Goal: Task Accomplishment & Management: Manage account settings

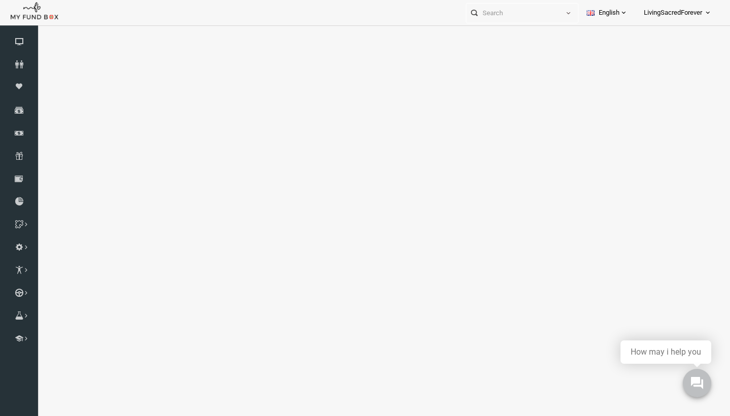
select select "100"
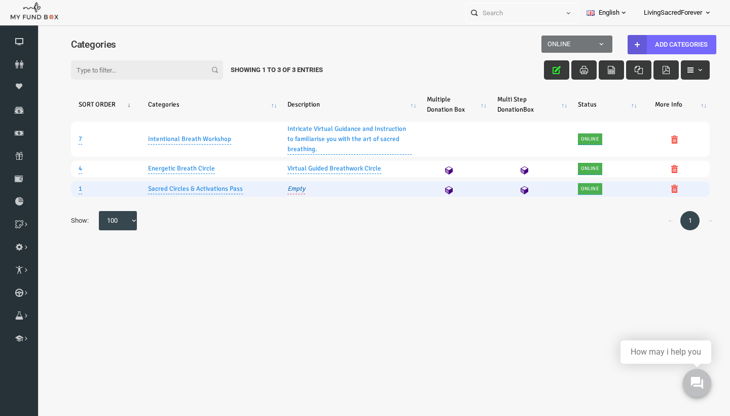
click at [285, 191] on link "Empty" at bounding box center [282, 188] width 18 height 11
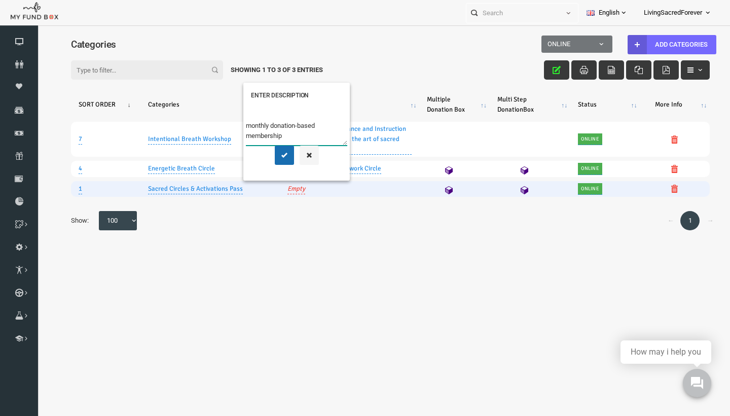
paste textarea "access to exclusive breathwork circles or sacred gatherings"
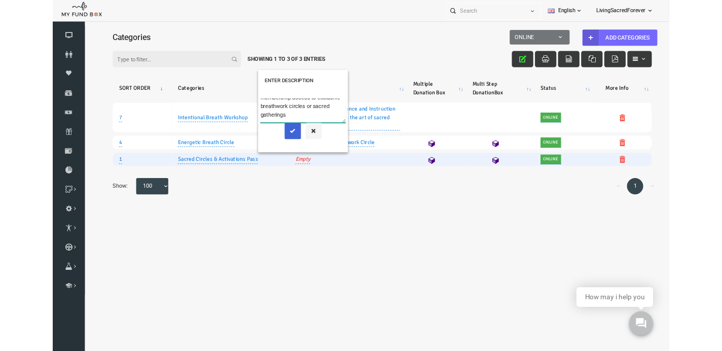
scroll to position [20, 0]
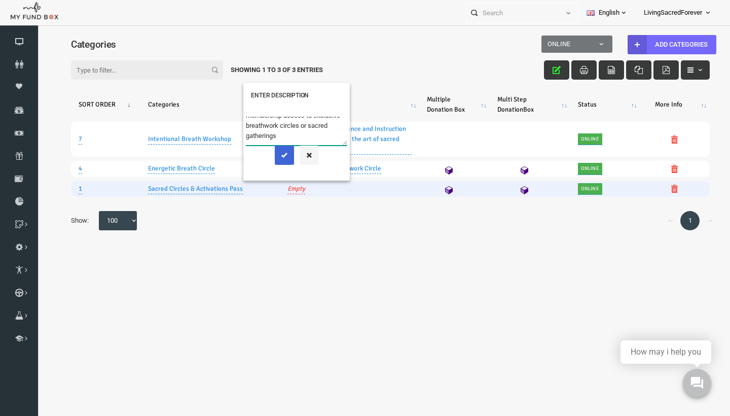
type textarea "monthly donation-based membership access to exclusive breathwork circles or sac…"
click at [271, 164] on button "submit" at bounding box center [269, 154] width 19 height 19
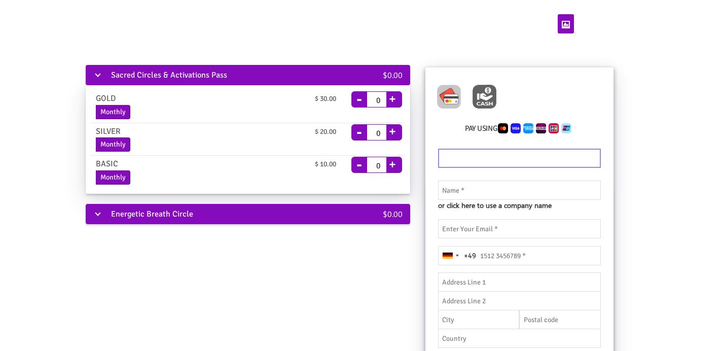
click at [134, 213] on div "Energetic Breath Circle" at bounding box center [215, 214] width 259 height 20
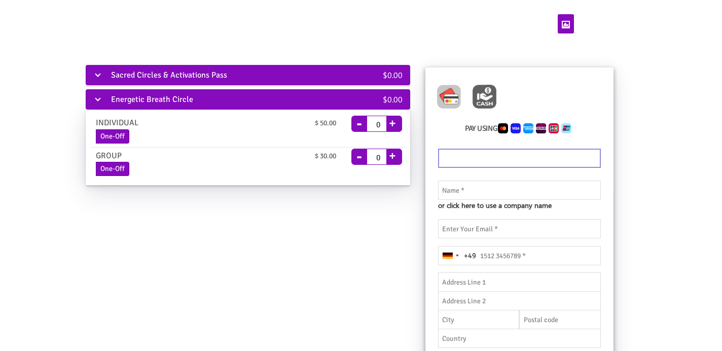
click at [143, 79] on div "Sacred Circles & Activations Pass" at bounding box center [215, 75] width 259 height 20
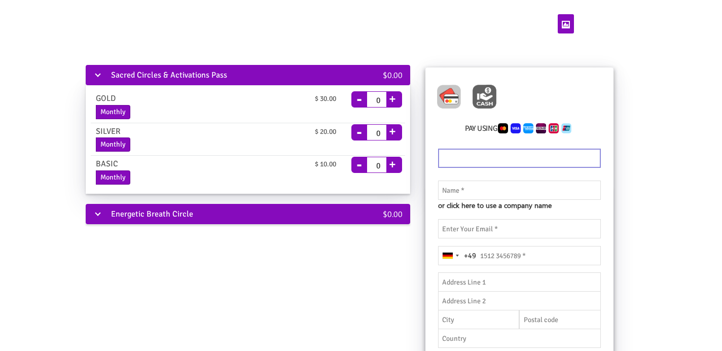
click at [137, 45] on div at bounding box center [389, 34] width 622 height 68
